Goal: Transaction & Acquisition: Subscribe to service/newsletter

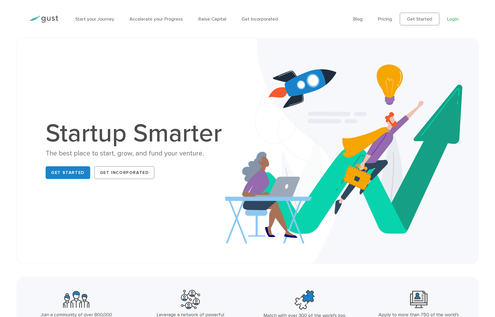
click at [455, 20] on link "Login" at bounding box center [453, 19] width 12 height 6
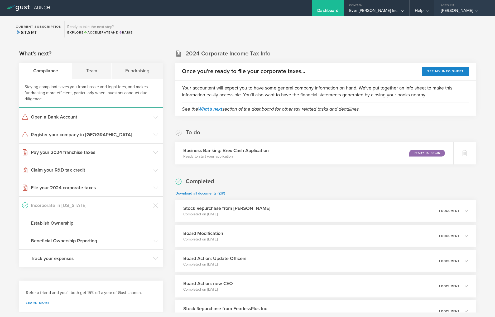
click at [464, 11] on div "[PERSON_NAME]" at bounding box center [463, 12] width 45 height 8
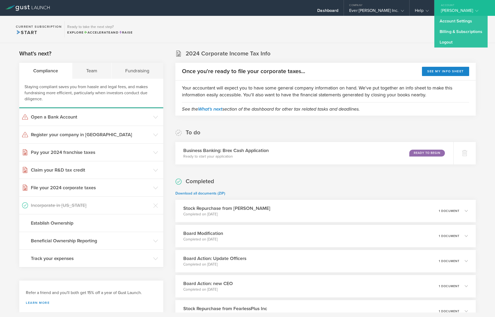
click at [41, 12] on div at bounding box center [27, 8] width 55 height 16
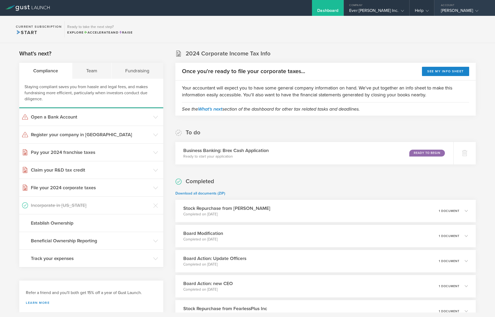
click at [467, 10] on div "[PERSON_NAME]" at bounding box center [463, 12] width 45 height 8
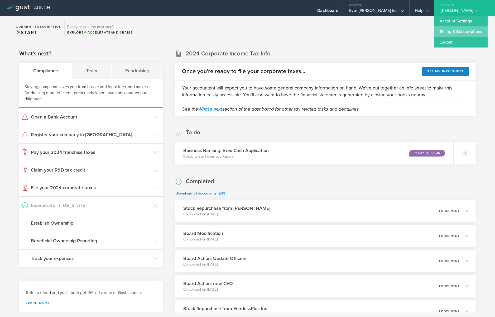
click at [460, 32] on link "Billing & Subscriptions" at bounding box center [460, 31] width 53 height 11
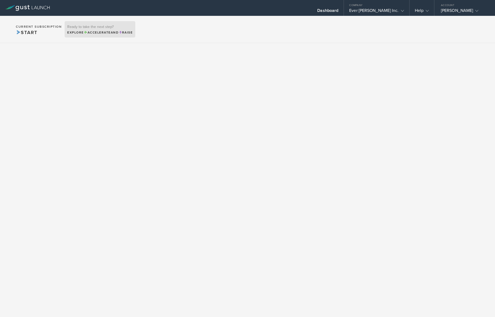
click at [95, 32] on span "Accelerate" at bounding box center [97, 33] width 27 height 4
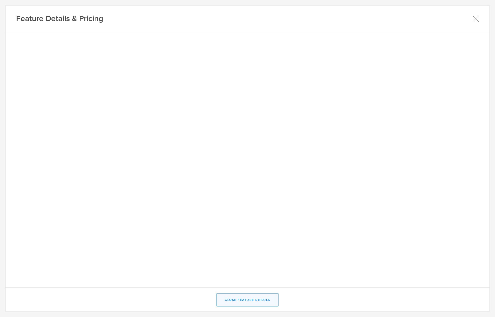
click at [248, 302] on button "Close Feature Details" at bounding box center [248, 299] width 62 height 13
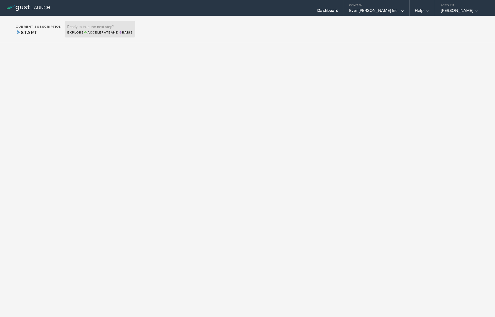
click at [105, 31] on span "Accelerate" at bounding box center [97, 33] width 27 height 4
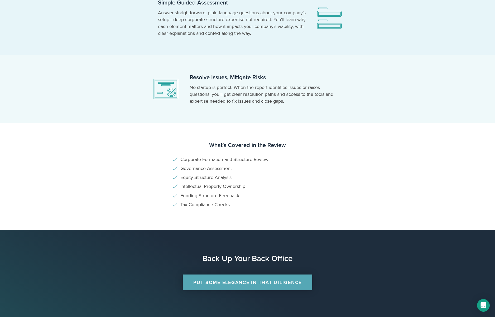
scroll to position [247, 0]
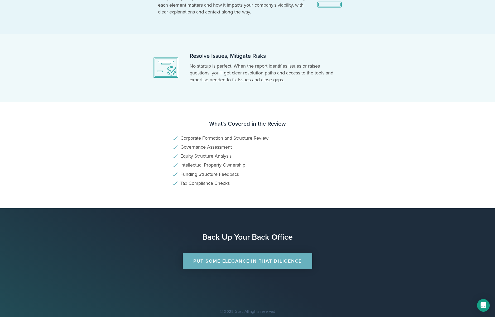
click at [257, 261] on link "Put Some Elegance in that Diligence" at bounding box center [248, 261] width 130 height 16
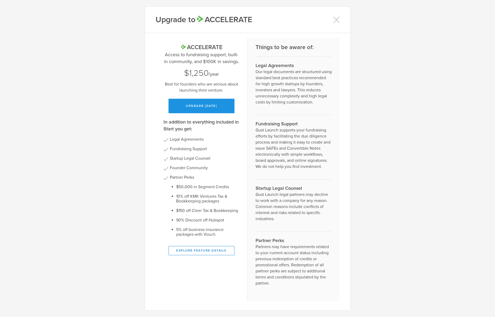
click at [203, 107] on button "Upgrade today" at bounding box center [202, 106] width 66 height 15
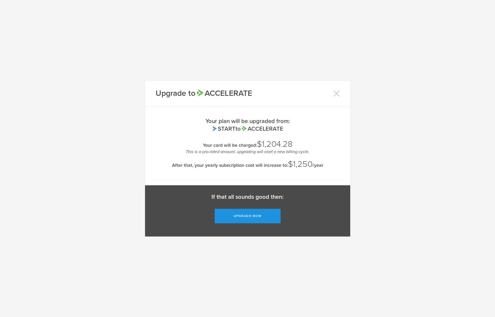
click at [250, 215] on button "Upgrade now" at bounding box center [248, 216] width 66 height 15
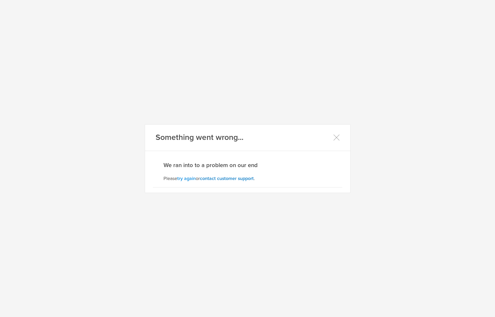
click at [189, 178] on link "try again" at bounding box center [186, 178] width 18 height 6
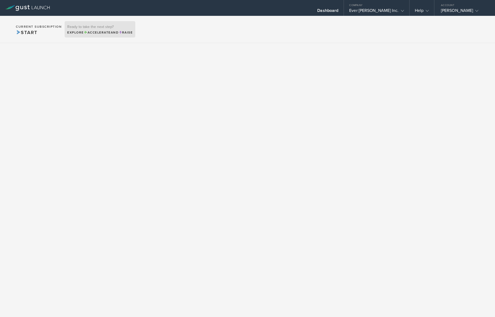
click at [112, 28] on h3 "Ready to take the next step?" at bounding box center [99, 27] width 65 height 4
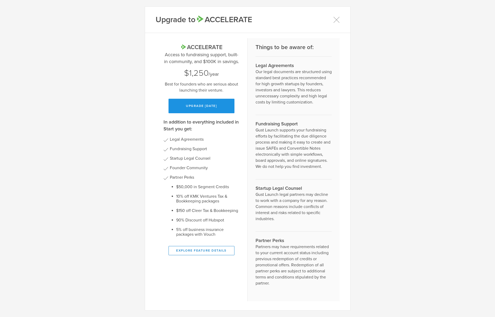
click at [205, 106] on button "Upgrade [DATE]" at bounding box center [202, 106] width 66 height 15
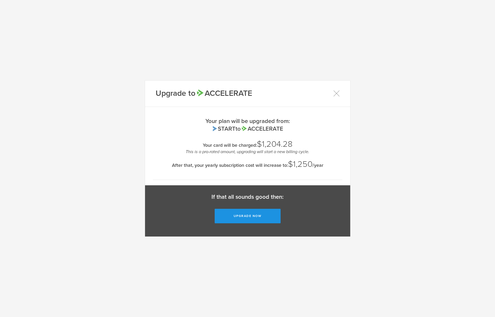
click at [246, 216] on button "Upgrade now" at bounding box center [248, 216] width 66 height 15
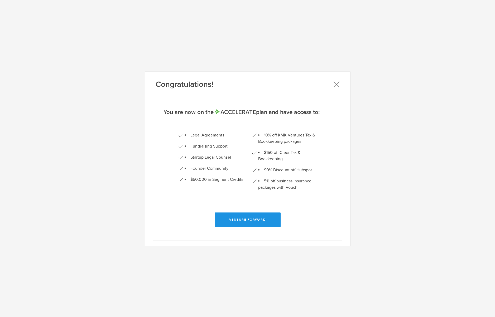
click at [251, 219] on button "Venture Forward" at bounding box center [248, 219] width 66 height 15
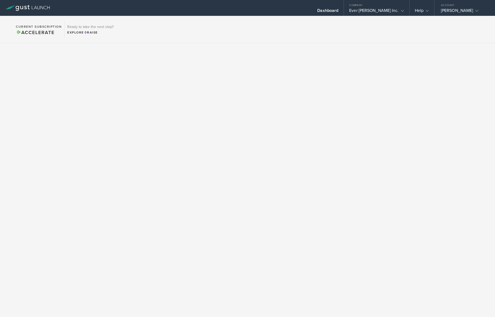
click at [32, 31] on span "Accelerate" at bounding box center [35, 33] width 39 height 6
click at [429, 12] on gust-icon at bounding box center [426, 10] width 5 height 5
click at [423, 22] on link "Contact Us" at bounding box center [436, 21] width 53 height 11
